Goal: Find specific page/section: Find specific page/section

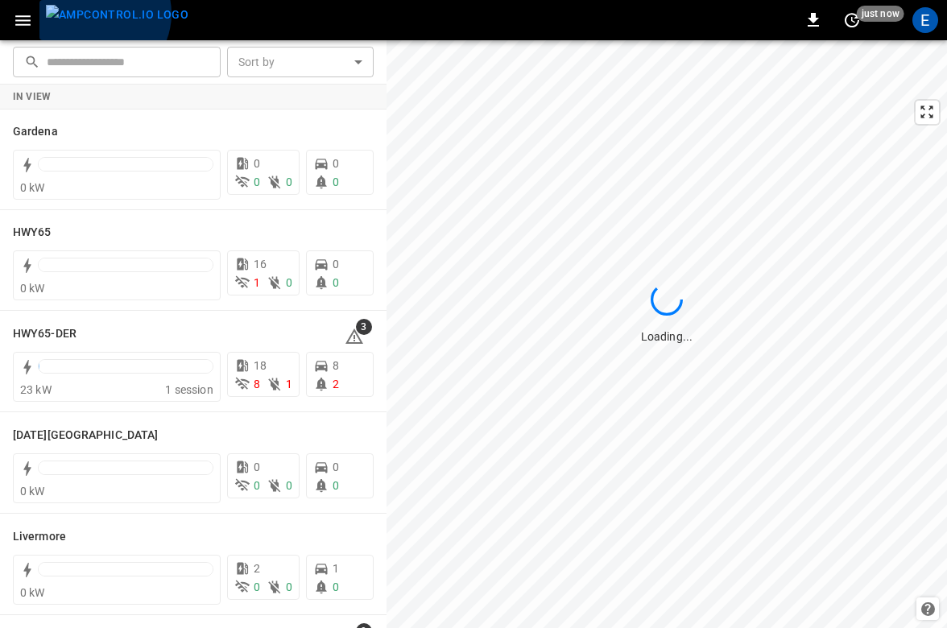
click at [99, 14] on img "menu" at bounding box center [117, 15] width 143 height 20
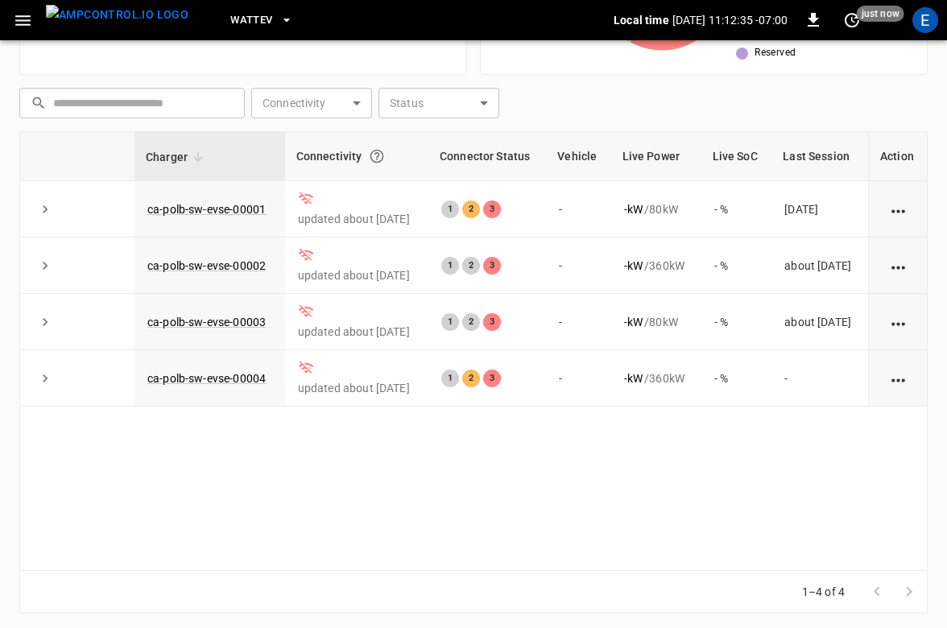
scroll to position [408, 0]
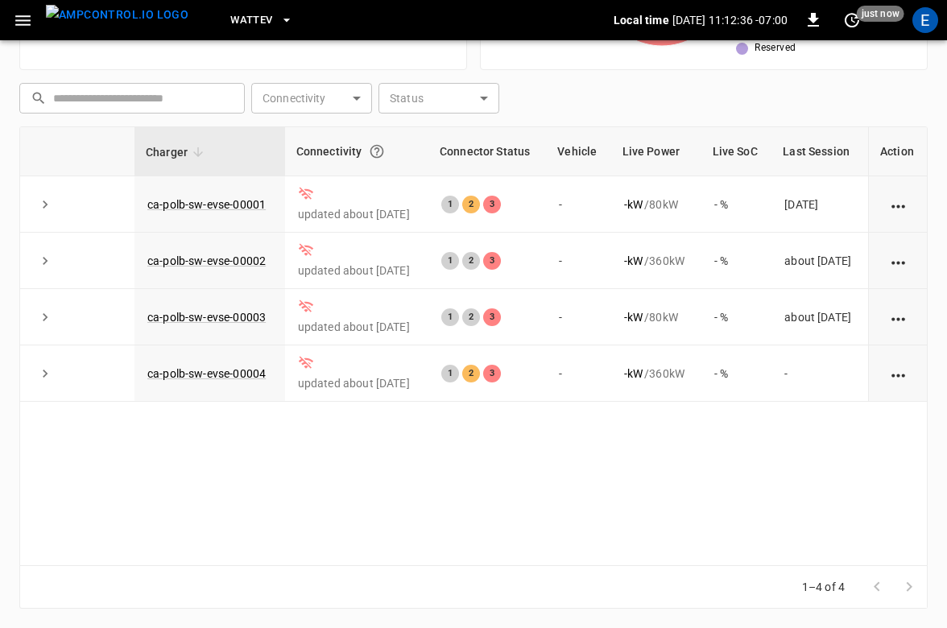
click at [230, 22] on span "WattEV" at bounding box center [251, 20] width 42 height 19
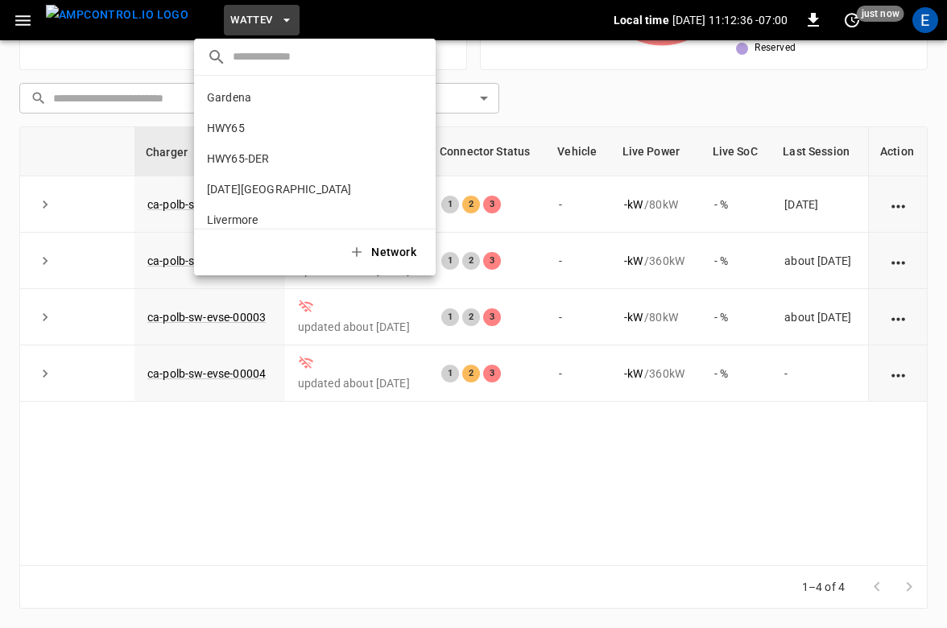
scroll to position [135, 0]
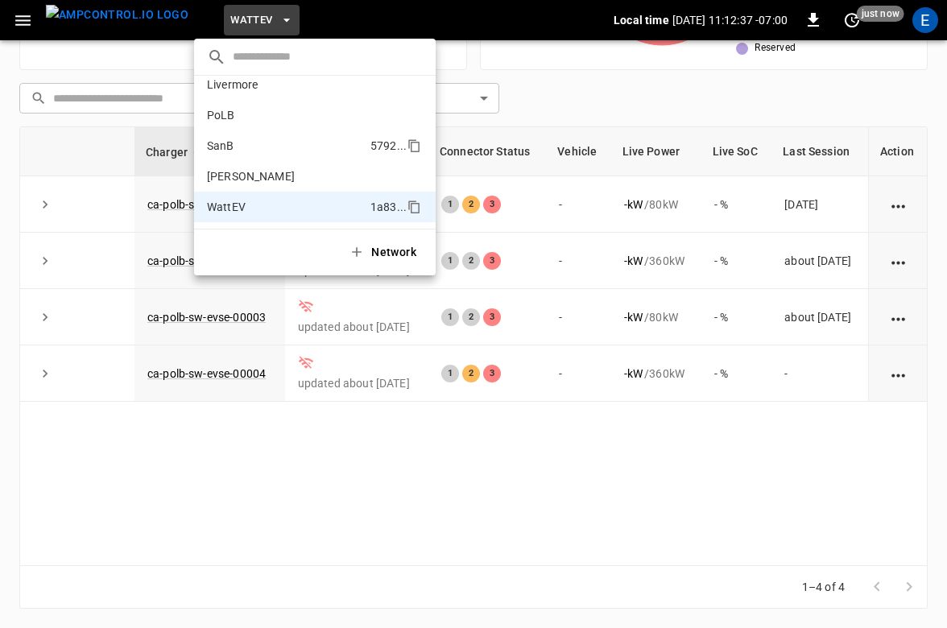
click at [244, 136] on li "SanB 5792 ..." at bounding box center [315, 145] width 242 height 31
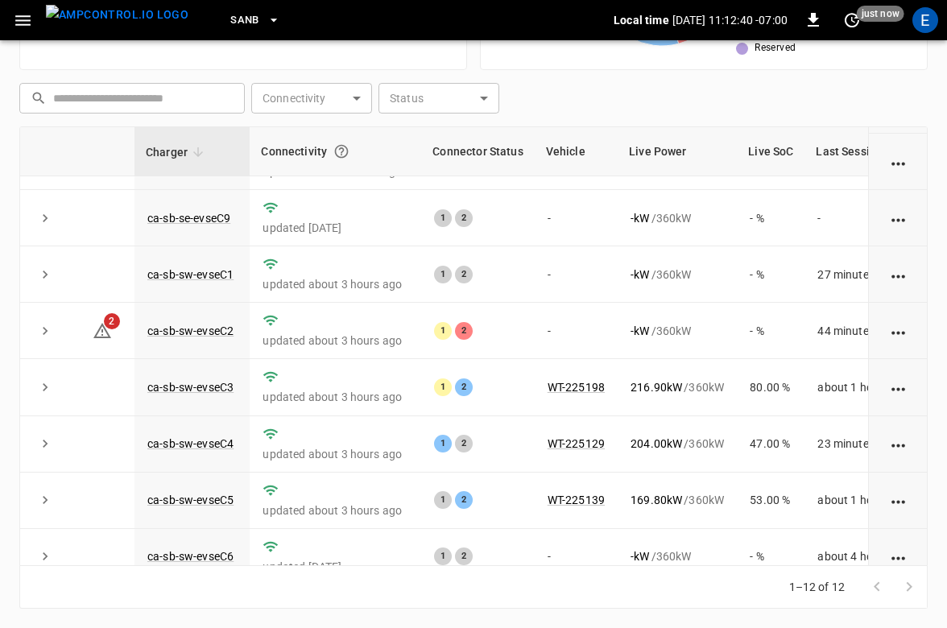
scroll to position [292, 0]
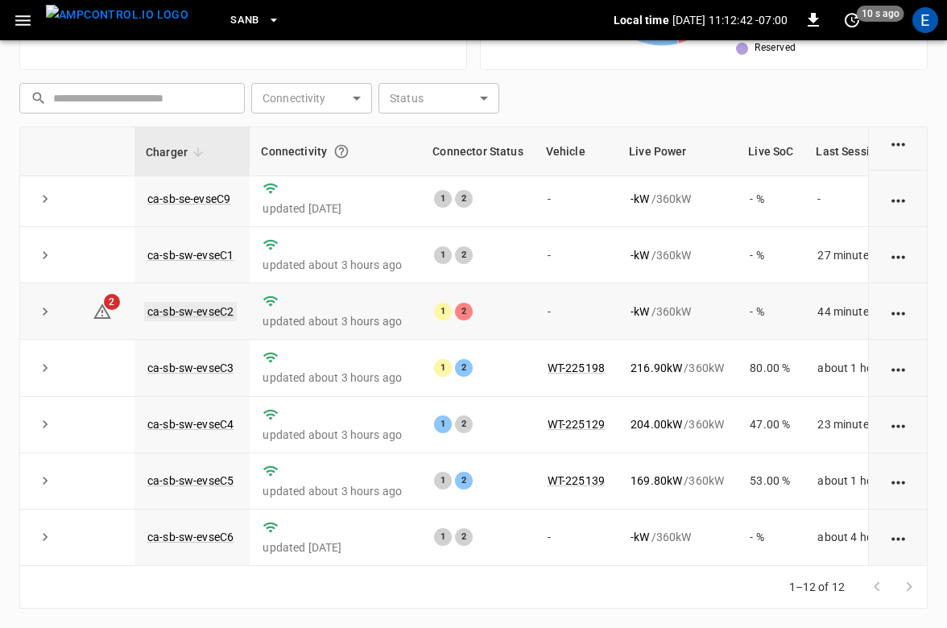
click at [217, 313] on link "ca-sb-sw-evseC2" at bounding box center [190, 311] width 93 height 19
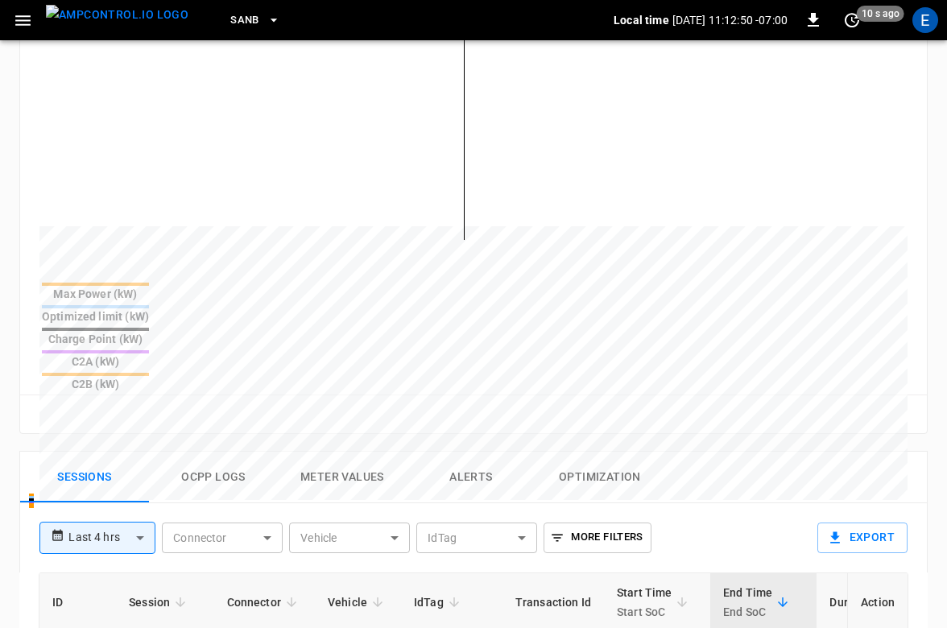
scroll to position [766, 0]
